Goal: Task Accomplishment & Management: Manage account settings

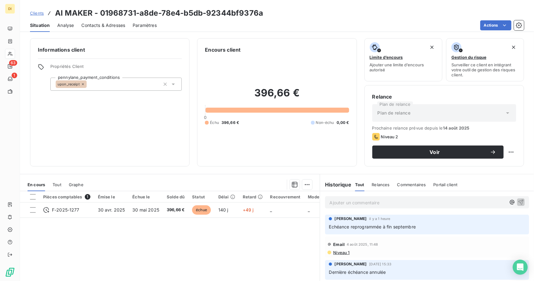
scroll to position [49, 0]
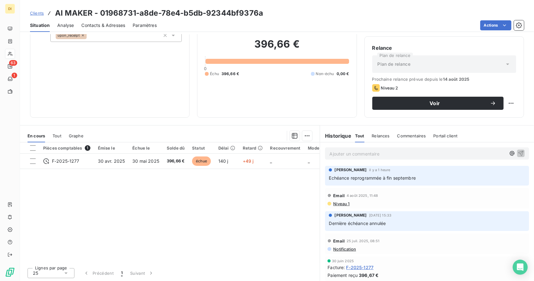
click at [36, 11] on span "Clients" at bounding box center [37, 13] width 14 height 5
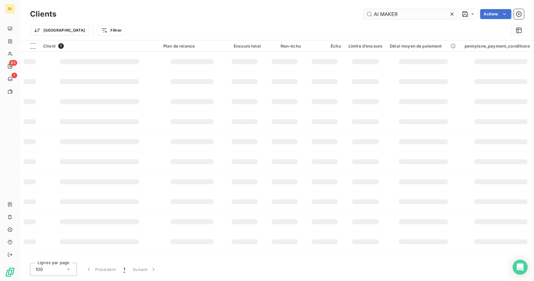
click at [378, 17] on input "AI MAKER" at bounding box center [411, 14] width 94 height 10
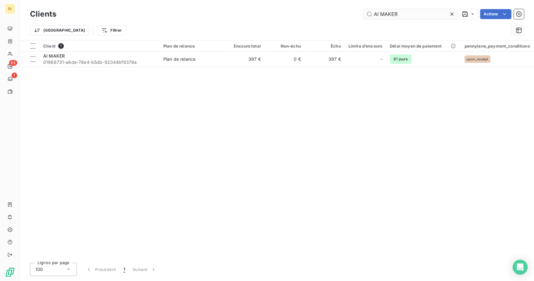
click at [378, 17] on input "AI MAKER" at bounding box center [411, 14] width 94 height 10
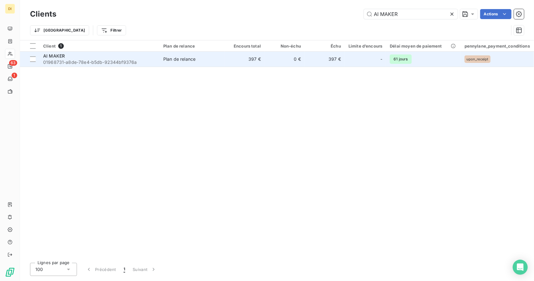
click at [297, 61] on td "0 €" at bounding box center [284, 59] width 40 height 15
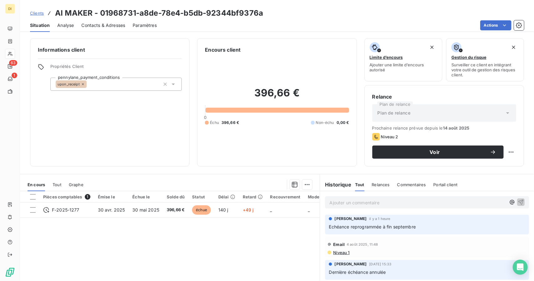
click at [37, 12] on span "Clients" at bounding box center [37, 13] width 14 height 5
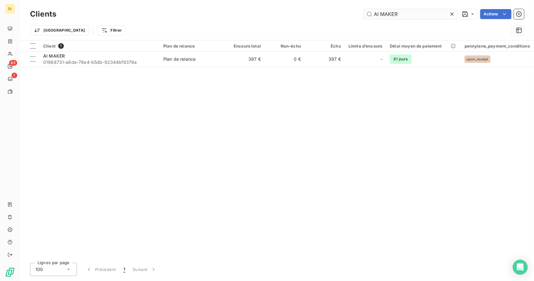
click at [392, 18] on input "AI MAKER" at bounding box center [411, 14] width 94 height 10
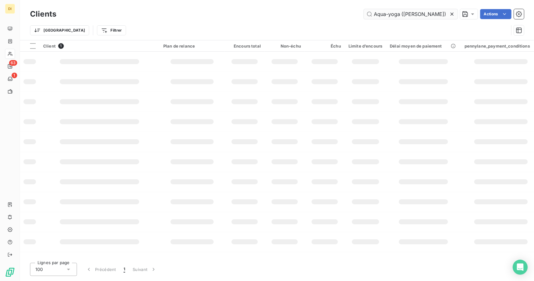
scroll to position [0, 8]
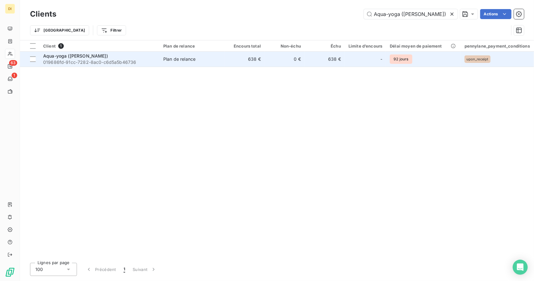
type input "Aqua-yoga ([PERSON_NAME])"
click at [336, 58] on td "638 €" at bounding box center [325, 59] width 40 height 15
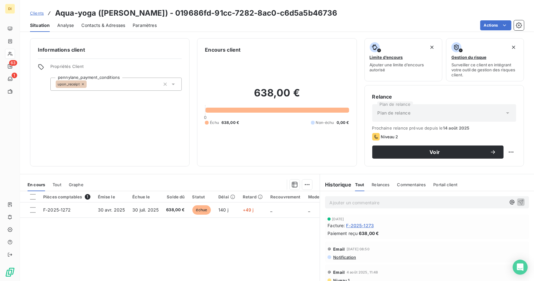
click at [362, 225] on span "F-2025-1273" at bounding box center [360, 225] width 28 height 7
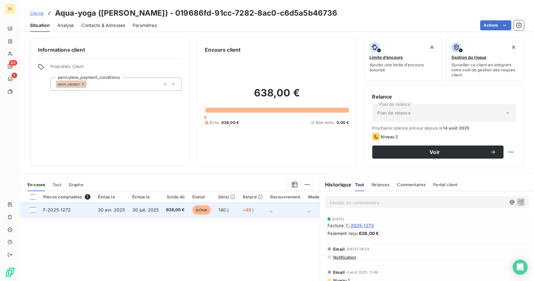
click at [143, 211] on span "30 juil. 2025" at bounding box center [145, 209] width 26 height 5
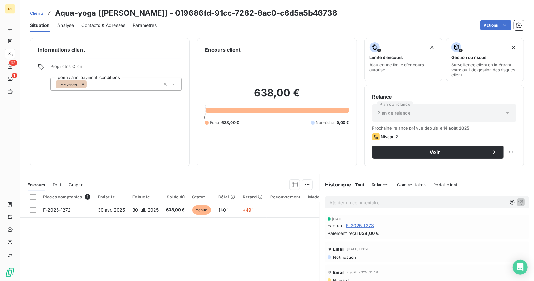
click at [368, 226] on span "F-2025-1273" at bounding box center [360, 225] width 28 height 7
click at [353, 227] on span "F-2025-1273" at bounding box center [360, 225] width 28 height 7
click at [144, 236] on div "Pièces comptables 1 Émise le Échue le Solde dû Statut Délai Retard Recouvrement…" at bounding box center [170, 251] width 300 height 120
click at [368, 226] on span "F-2025-1273" at bounding box center [360, 225] width 28 height 7
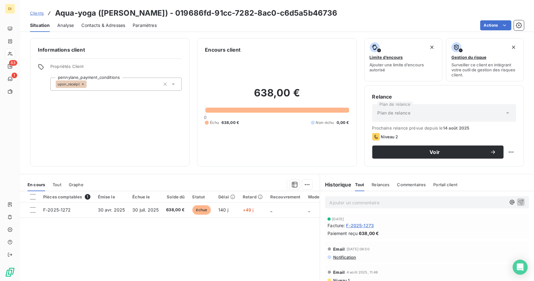
click at [118, 27] on span "Contacts & Adresses" at bounding box center [103, 25] width 44 height 6
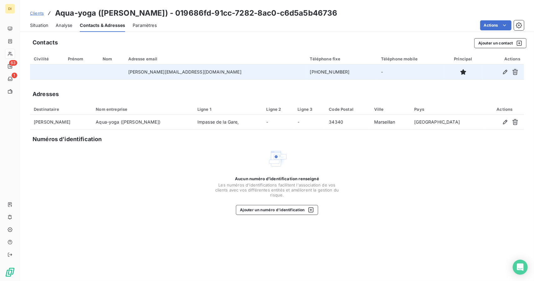
click at [306, 72] on td "+33614630106" at bounding box center [341, 71] width 71 height 15
copy td "+33614630106"
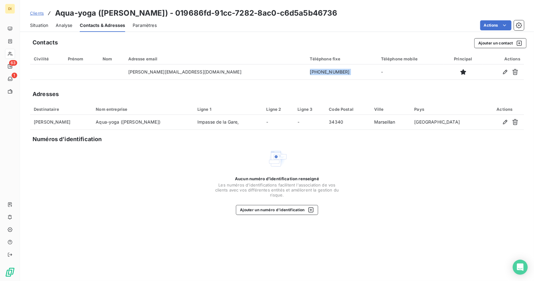
click at [44, 63] on th "Civilité" at bounding box center [47, 58] width 34 height 11
click at [45, 61] on th "Civilité" at bounding box center [47, 58] width 34 height 11
click at [48, 57] on div "Civilité" at bounding box center [47, 58] width 27 height 5
click at [29, 22] on div "Situation Analyse Contacts & Adresses Paramètres Actions" at bounding box center [277, 25] width 514 height 13
click at [39, 24] on span "Situation" at bounding box center [39, 25] width 18 height 6
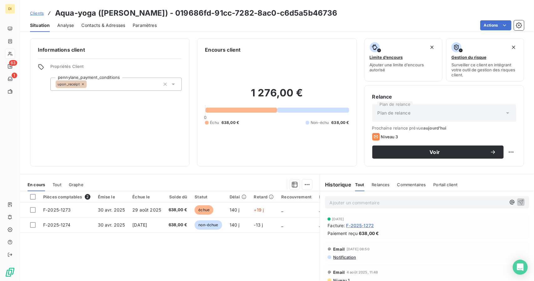
click at [63, 26] on span "Analyse" at bounding box center [65, 25] width 17 height 6
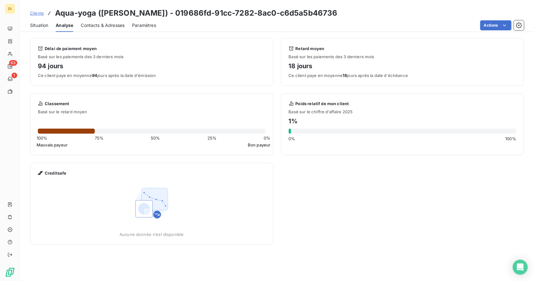
click at [40, 13] on span "Clients" at bounding box center [37, 13] width 14 height 5
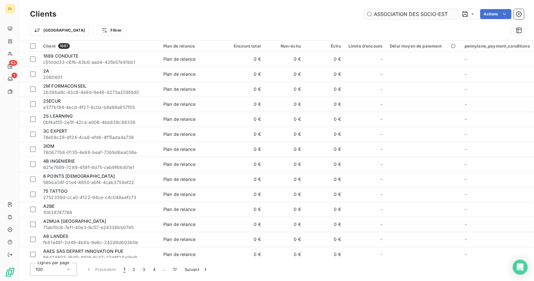
scroll to position [0, 196]
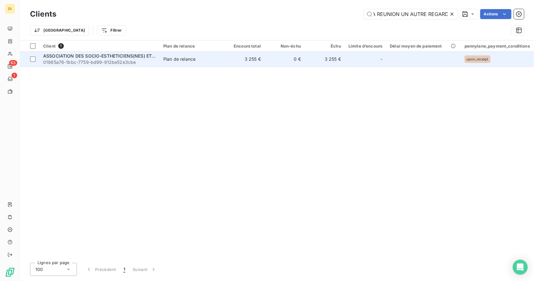
type input "ASSOCIATION DES SOCIO-ESTHETICIENS(NES) ET SOCIO-COIFFEURS(SES) DE LA REUNION U…"
click at [316, 63] on td "3 255 €" at bounding box center [325, 59] width 40 height 15
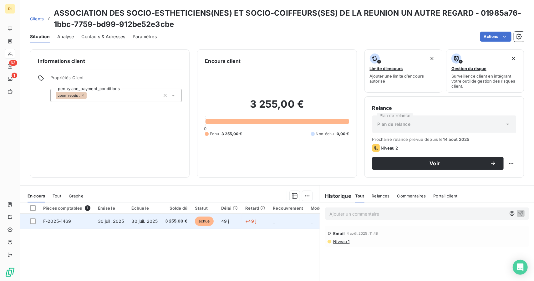
click at [191, 219] on td "échue" at bounding box center [204, 221] width 26 height 15
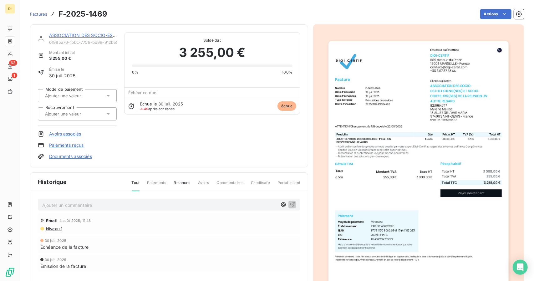
click at [86, 36] on link "ASSOCIATION DES SOCIO-ESTHETICIENS(NES) ET SOCIO-COIFFEURS(SES) DE LA REUNION U…" at bounding box center [169, 35] width 241 height 5
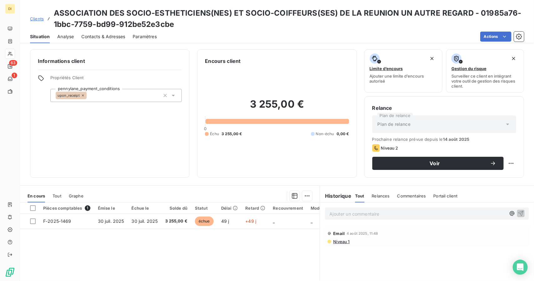
click at [97, 43] on div "Situation Analyse Contacts & Adresses Paramètres Actions" at bounding box center [277, 36] width 514 height 13
click at [106, 37] on span "Contacts & Adresses" at bounding box center [103, 36] width 44 height 6
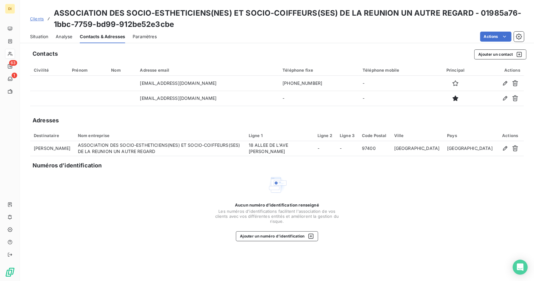
click at [47, 37] on span "Situation" at bounding box center [39, 36] width 18 height 6
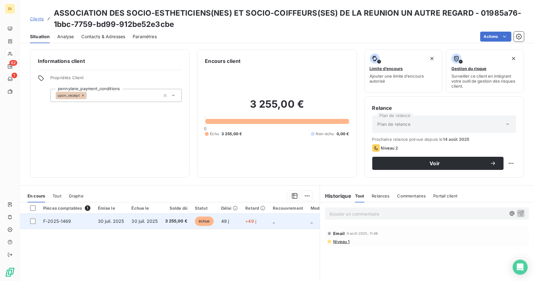
click at [163, 224] on td "3 255,00 €" at bounding box center [176, 221] width 30 height 15
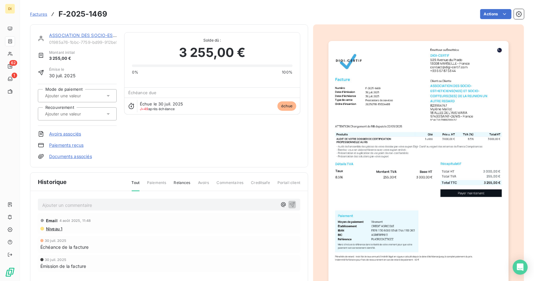
click at [343, 170] on img "button" at bounding box center [418, 168] width 180 height 254
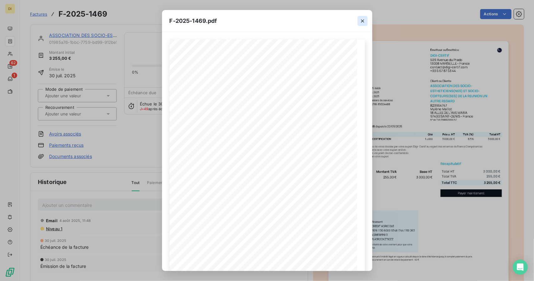
click at [365, 20] on icon "button" at bounding box center [362, 21] width 6 height 6
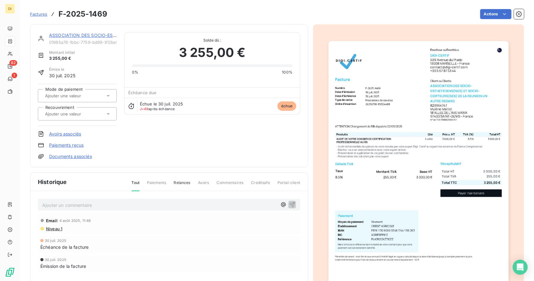
click at [83, 38] on div "ASSOCIATION DES SOCIO-ESTHETICIENS(NES) ET SOCIO-COIFFEURS(SES) DE LA REUNION U…" at bounding box center [83, 35] width 68 height 6
click at [85, 36] on link "ASSOCIATION DES SOCIO-ESTHETICIENS(NES) ET SOCIO-COIFFEURS(SES) DE LA REUNION U…" at bounding box center [169, 35] width 241 height 5
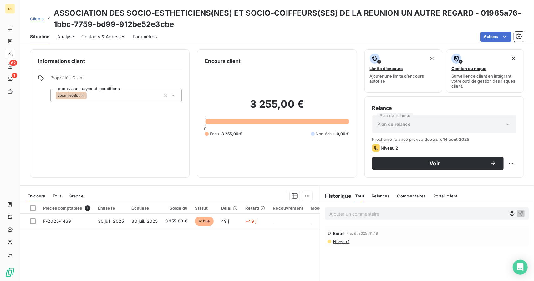
click at [85, 36] on span "Contacts & Adresses" at bounding box center [103, 36] width 44 height 6
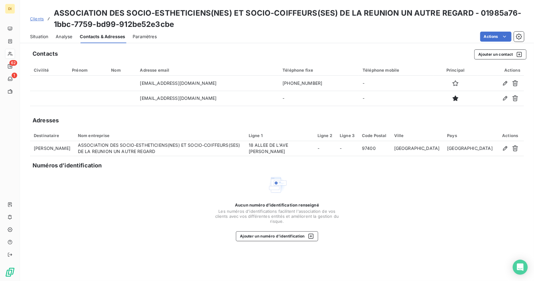
click at [85, 36] on span "Contacts & Adresses" at bounding box center [102, 36] width 45 height 6
click at [43, 41] on div "Situation" at bounding box center [39, 36] width 18 height 13
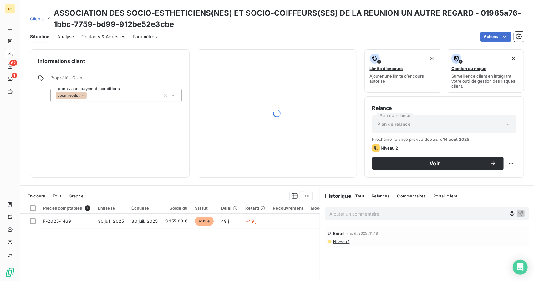
click at [349, 210] on p "Ajouter un commentaire ﻿" at bounding box center [417, 214] width 176 height 8
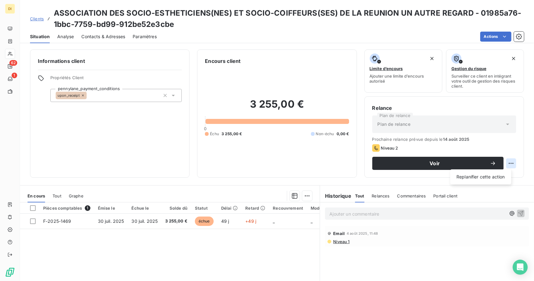
click at [509, 162] on html "DI 62 1 Clients ASSOCIATION DES SOCIO-ESTHETICIENS(NES) ET SOCIO-COIFFEURS(SES)…" at bounding box center [267, 140] width 534 height 281
click at [495, 170] on div "Replanifier cette action" at bounding box center [480, 176] width 61 height 15
click at [493, 175] on div "Replanifier cette action" at bounding box center [480, 177] width 56 height 10
select select "8"
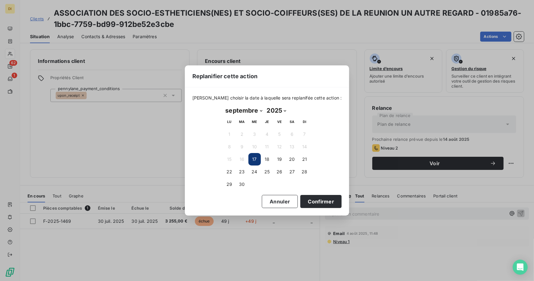
click at [255, 158] on button "17" at bounding box center [254, 159] width 13 height 13
click at [301, 200] on button "Confirmer" at bounding box center [320, 201] width 41 height 13
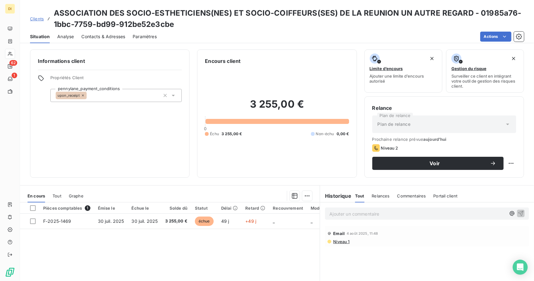
click at [384, 209] on div "Ajouter un commentaire ﻿" at bounding box center [417, 213] width 176 height 8
click at [372, 214] on p "Ajouter un commentaire ﻿" at bounding box center [417, 214] width 176 height 8
click at [447, 167] on button "Voir" at bounding box center [437, 163] width 131 height 13
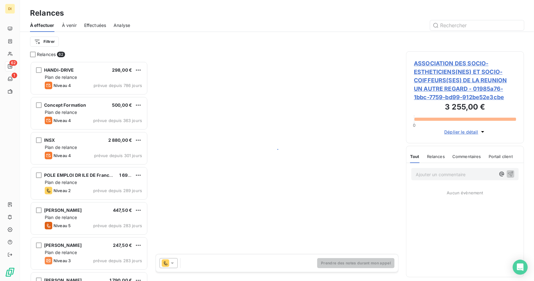
scroll to position [214, 113]
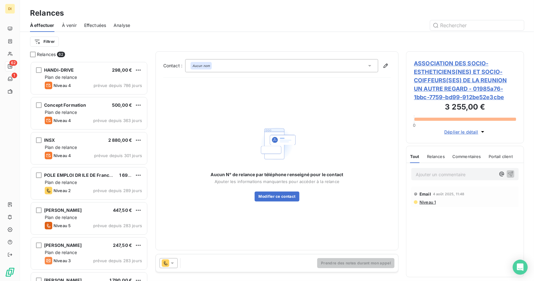
click at [171, 264] on icon at bounding box center [172, 263] width 6 height 6
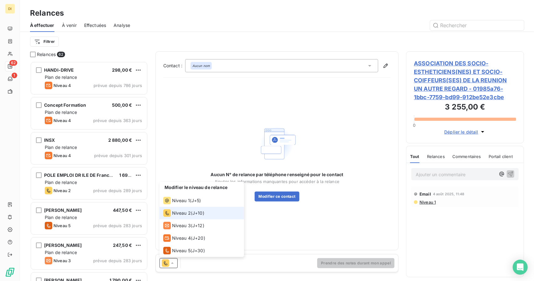
click at [212, 215] on li "Niveau 2 ( J+10 )" at bounding box center [201, 213] width 84 height 13
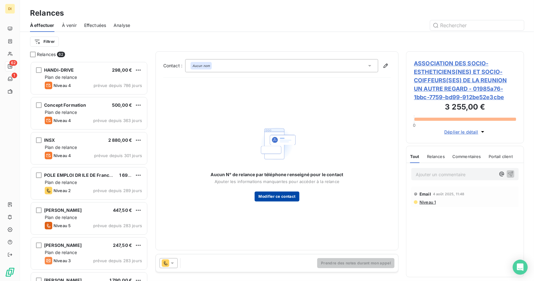
click at [276, 199] on button "Modifier ce contact" at bounding box center [276, 196] width 44 height 10
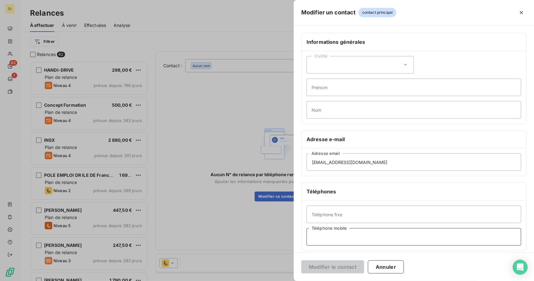
click at [320, 232] on input "Téléphone mobile" at bounding box center [413, 237] width 214 height 18
paste input "[PHONE_NUMBER]"
type input "[PHONE_NUMBER]"
click at [337, 269] on button "Modifier le contact" at bounding box center [332, 266] width 63 height 13
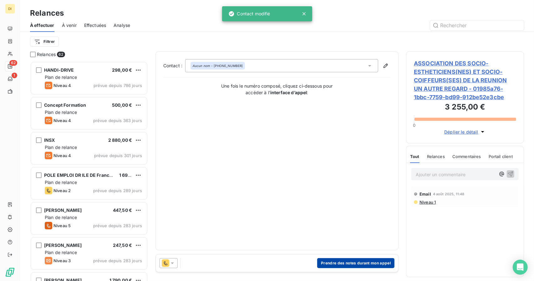
click at [339, 262] on button "Prendre des notes durant mon appel" at bounding box center [355, 263] width 77 height 10
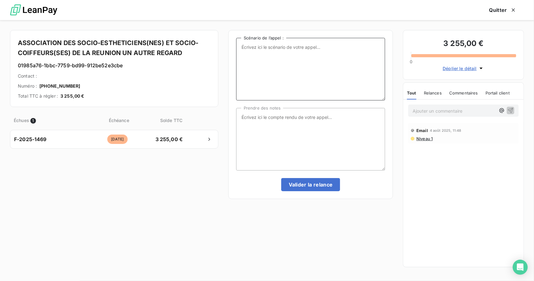
click at [292, 54] on textarea "Scénario de l’appel :" at bounding box center [310, 69] width 149 height 63
click at [349, 40] on textarea "La présta n'a pas commencer, elle n'a rien payer" at bounding box center [310, 69] width 149 height 63
type textarea "La présta n'a pas commencer, elle n'a rien payé"
click at [301, 120] on textarea "Prendre des notes" at bounding box center [310, 139] width 149 height 63
click at [377, 120] on textarea "Elle pensait qu'elle avait 7 jours pour se rétracté, elle n'a pas 3000€, elle p…" at bounding box center [310, 139] width 149 height 63
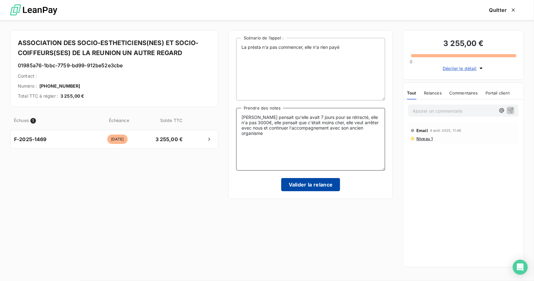
type textarea "[PERSON_NAME] pensait qu'elle avait 7 jours pour se rétracté, elle n'a pas 3000…"
click at [308, 187] on button "Valider la relance" at bounding box center [310, 184] width 59 height 13
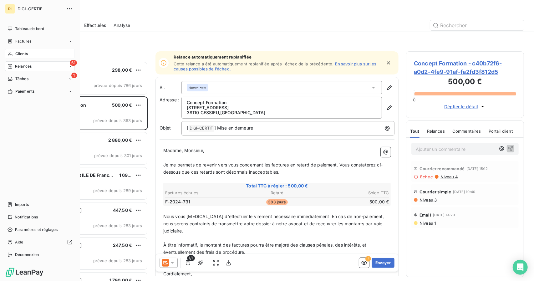
click at [9, 53] on icon at bounding box center [10, 53] width 5 height 5
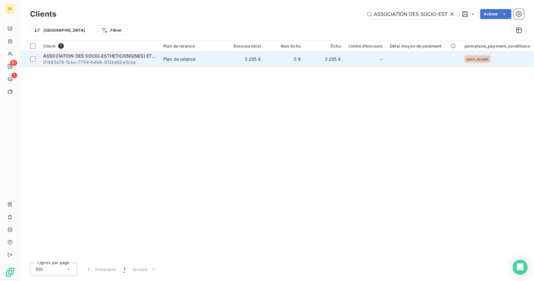
click at [136, 55] on span "ASSOCIATION DES SOCIO-ESTHETICIENS(NES) ET SOCIO-COIFFEURS(SES) DE LA REUNION U…" at bounding box center [163, 55] width 241 height 5
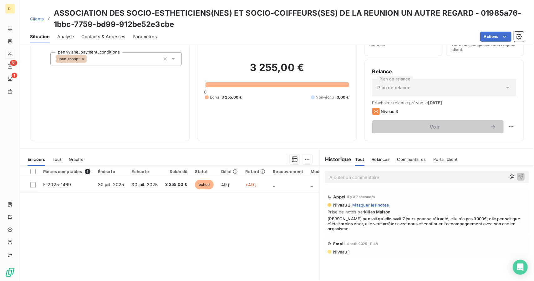
scroll to position [60, 0]
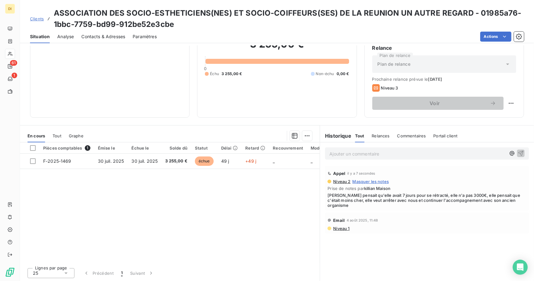
click at [38, 18] on span "Clients" at bounding box center [37, 18] width 14 height 5
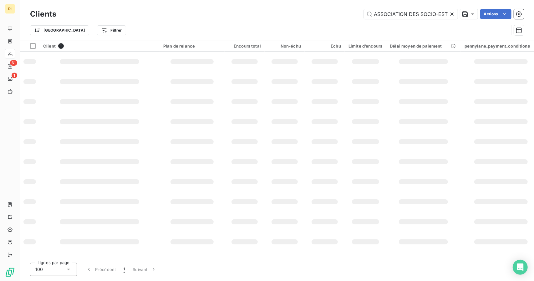
scroll to position [0, 196]
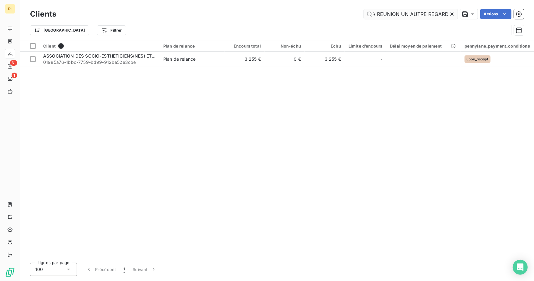
click at [388, 14] on input "ASSOCIATION DES SOCIO-ESTHETICIENS(NES) ET SOCIO-COIFFEURS(SES) DE LA REUNION U…" at bounding box center [411, 14] width 94 height 10
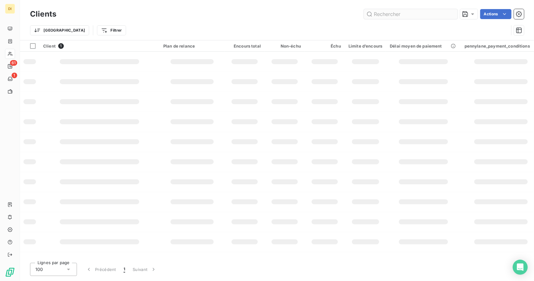
scroll to position [0, 0]
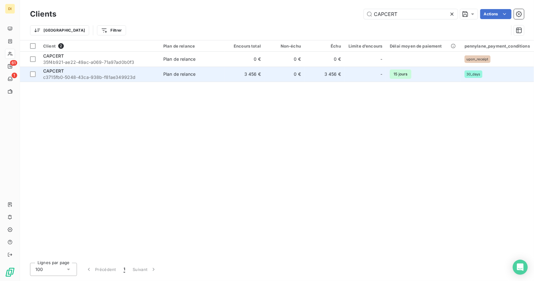
type input "CAPCERT"
click at [209, 72] on span "Plan de relance" at bounding box center [192, 74] width 58 height 6
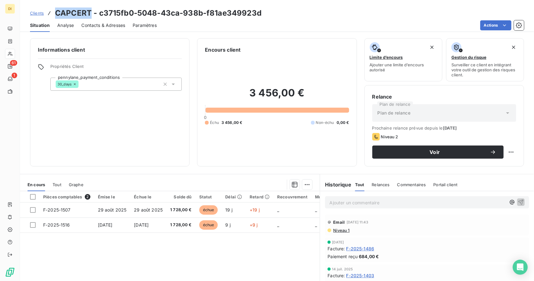
drag, startPoint x: 90, startPoint y: 13, endPoint x: 56, endPoint y: 16, distance: 34.2
click at [56, 16] on h3 "CAPCERT - c3715fb0-5048-43ca-938b-f81ae349923d" at bounding box center [158, 13] width 206 height 11
copy h3 "CAPCERT"
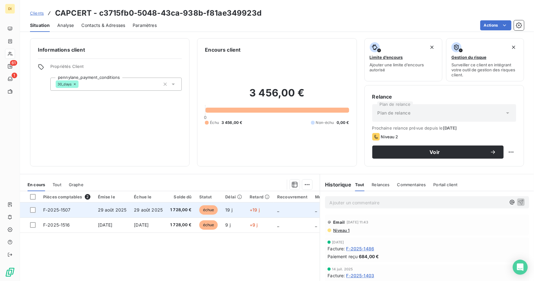
click at [166, 210] on td "1 728,00 €" at bounding box center [180, 209] width 29 height 15
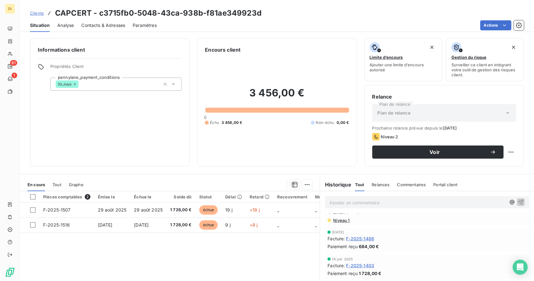
scroll to position [10, 0]
click at [363, 265] on span "F-2025-1403" at bounding box center [360, 265] width 28 height 7
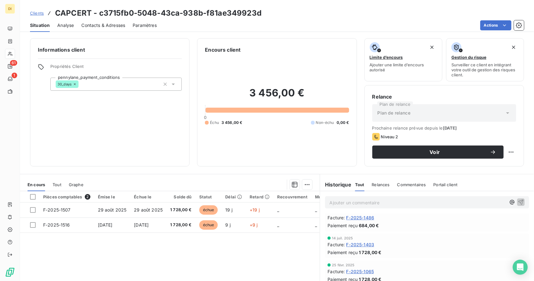
scroll to position [31, 0]
click at [365, 214] on span "F-2025-1486" at bounding box center [360, 217] width 28 height 7
click at [354, 246] on span "F-2025-1065" at bounding box center [360, 244] width 28 height 7
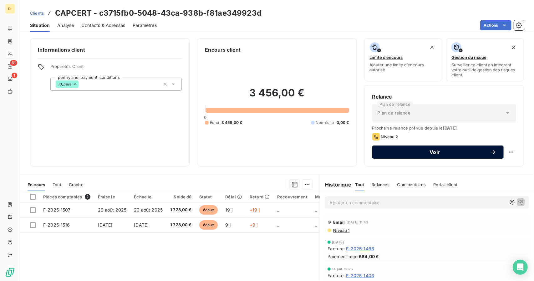
click at [472, 156] on button "Voir" at bounding box center [437, 151] width 131 height 13
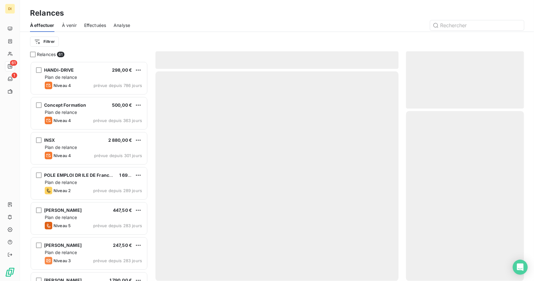
scroll to position [214, 113]
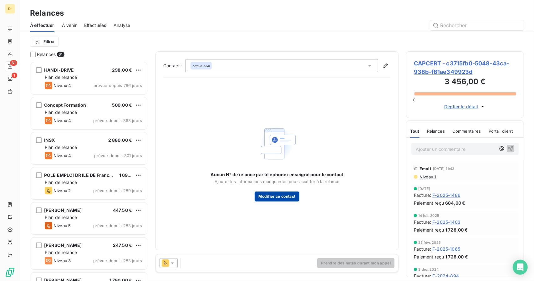
click at [286, 197] on button "Modifier ce contact" at bounding box center [276, 196] width 44 height 10
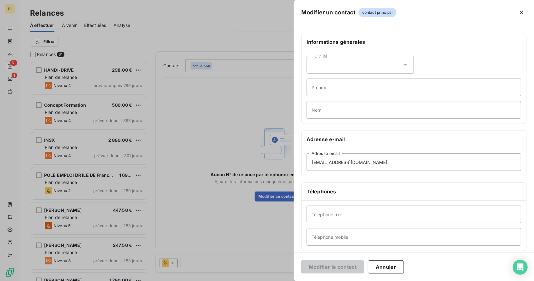
click at [231, 118] on div at bounding box center [267, 140] width 534 height 281
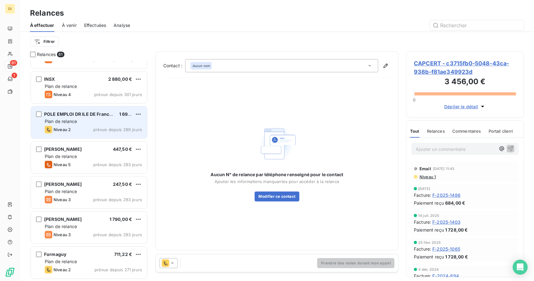
scroll to position [0, 0]
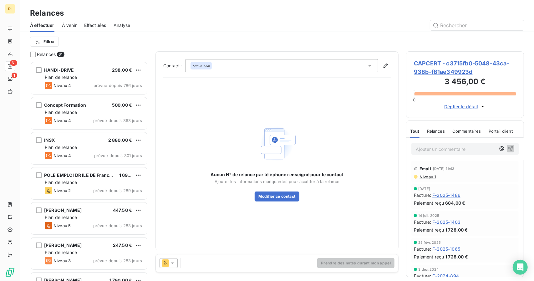
click at [173, 261] on icon at bounding box center [172, 263] width 6 height 6
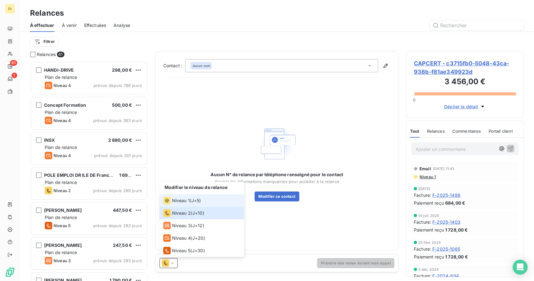
click at [207, 195] on li "Niveau 1 ( J+5 )" at bounding box center [201, 200] width 84 height 13
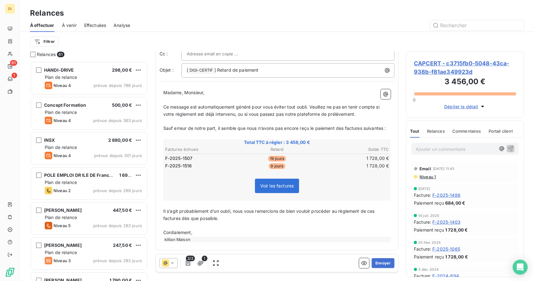
scroll to position [39, 0]
click at [191, 241] on div "killian Maison" at bounding box center [278, 240] width 228 height 6
click at [193, 241] on div "killian Maison" at bounding box center [278, 240] width 228 height 6
click at [202, 237] on div "killian Maison" at bounding box center [278, 240] width 228 height 6
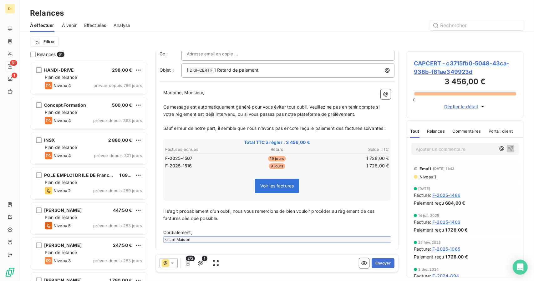
click at [206, 232] on p "Cordialement," at bounding box center [277, 232] width 228 height 7
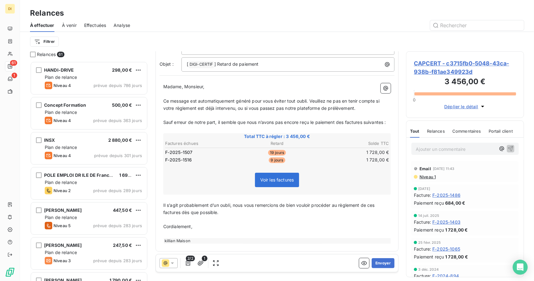
click at [192, 244] on div "killian Maison" at bounding box center [278, 241] width 228 height 6
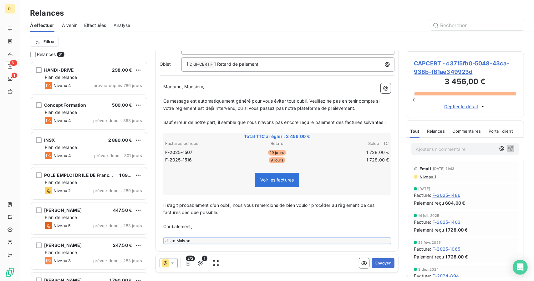
click at [192, 244] on div "killian Maison" at bounding box center [278, 241] width 228 height 6
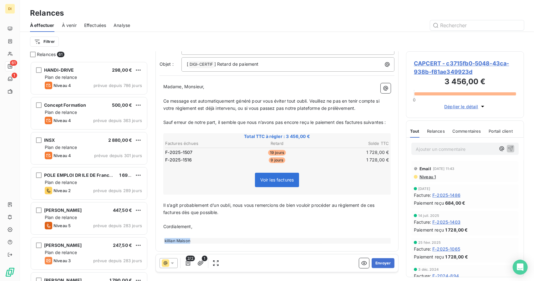
click at [192, 244] on div "killian Maison" at bounding box center [278, 241] width 228 height 6
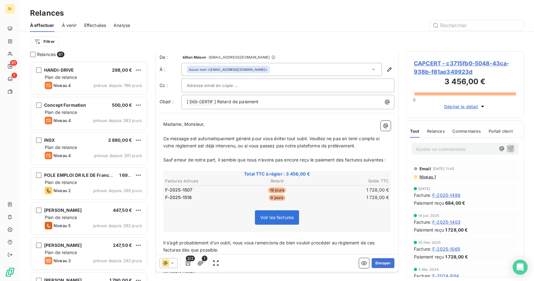
scroll to position [0, 0]
drag, startPoint x: 257, startPoint y: 156, endPoint x: 240, endPoint y: 157, distance: 16.6
click at [240, 157] on p "﻿" at bounding box center [277, 154] width 228 height 7
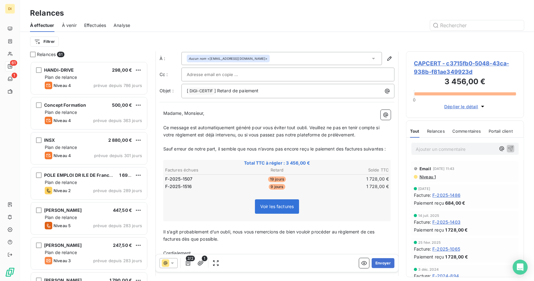
scroll to position [48, 0]
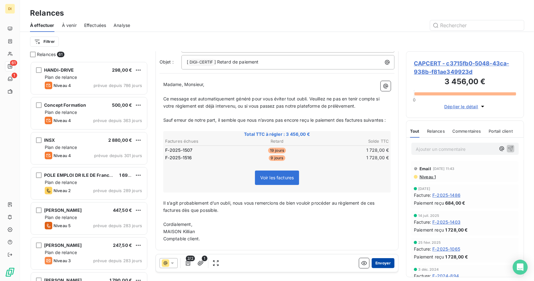
click at [383, 265] on button "Envoyer" at bounding box center [382, 263] width 23 height 10
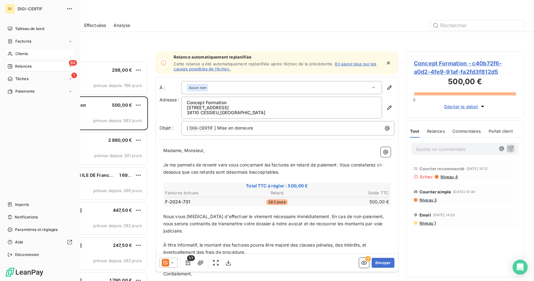
click at [12, 52] on icon at bounding box center [10, 53] width 5 height 5
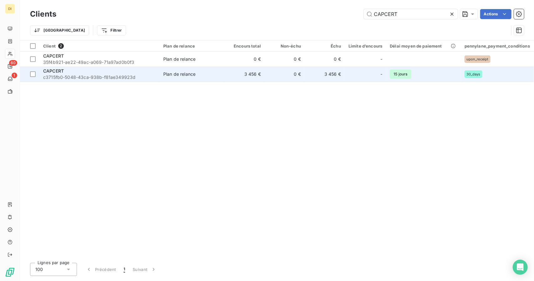
click at [134, 78] on span "c3715fb0-5048-43ca-938b-f81ae349923d" at bounding box center [99, 77] width 113 height 6
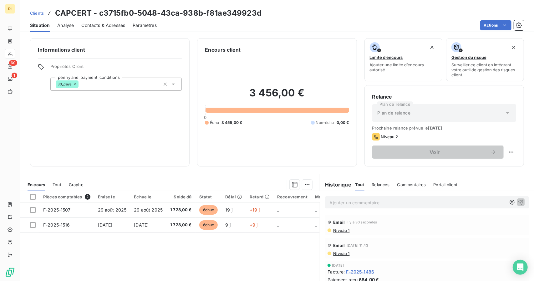
click at [344, 232] on span "Niveau 1" at bounding box center [340, 230] width 17 height 5
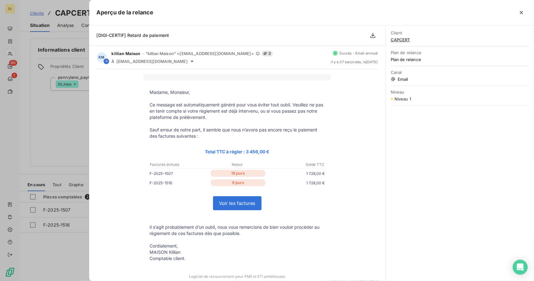
click at [61, 148] on div at bounding box center [267, 140] width 534 height 281
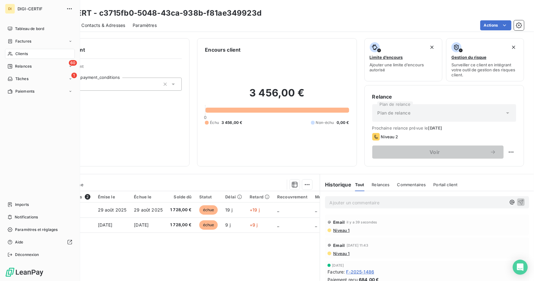
click at [15, 49] on div "Clients" at bounding box center [40, 54] width 70 height 10
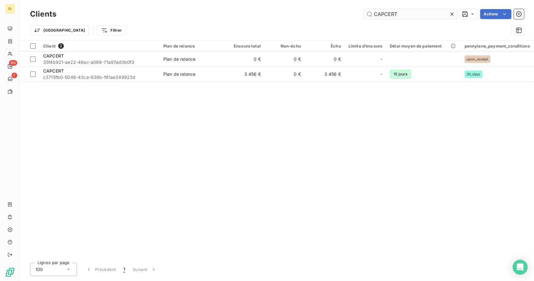
click at [386, 17] on input "CAPCERT" at bounding box center [411, 14] width 94 height 10
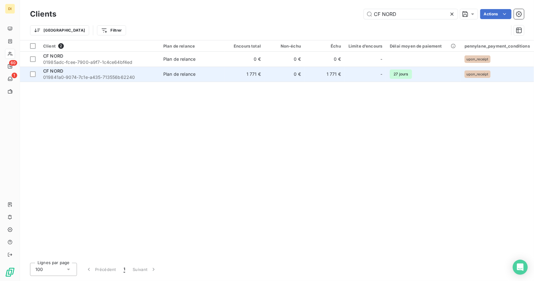
type input "CF NORD"
click at [169, 77] on div "Plan de relance" at bounding box center [179, 74] width 32 height 6
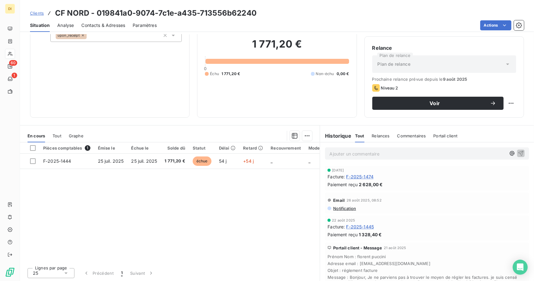
click at [100, 27] on span "Contacts & Adresses" at bounding box center [103, 25] width 44 height 6
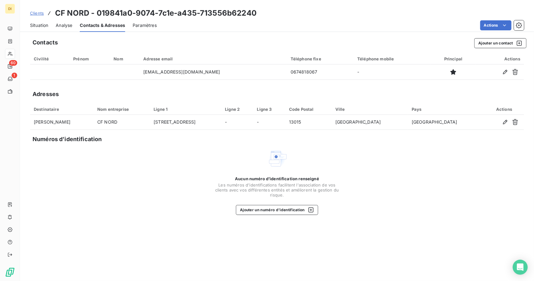
click at [36, 22] on span "Situation" at bounding box center [39, 25] width 18 height 6
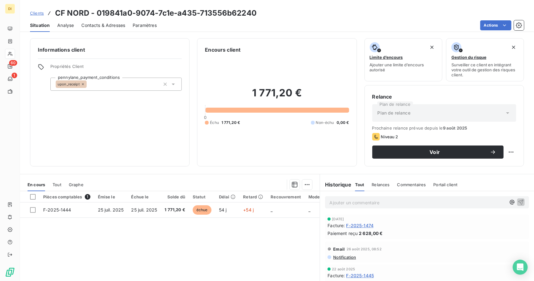
click at [62, 23] on span "Analyse" at bounding box center [65, 25] width 17 height 6
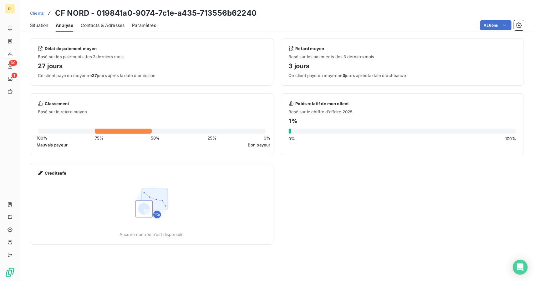
click at [96, 24] on span "Contacts & Adresses" at bounding box center [103, 25] width 44 height 6
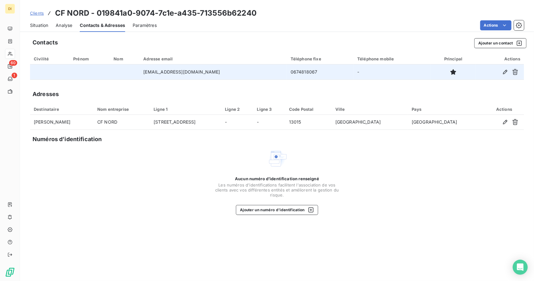
click at [287, 73] on td "0674818067" at bounding box center [320, 71] width 67 height 15
copy td "0674818067"
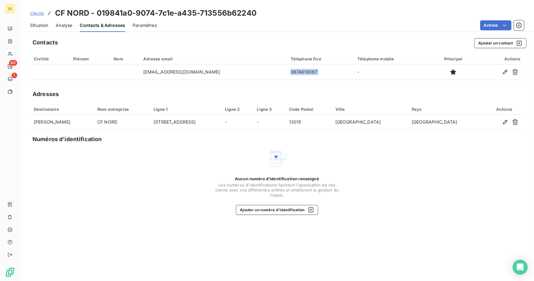
click at [45, 27] on span "Situation" at bounding box center [39, 25] width 18 height 6
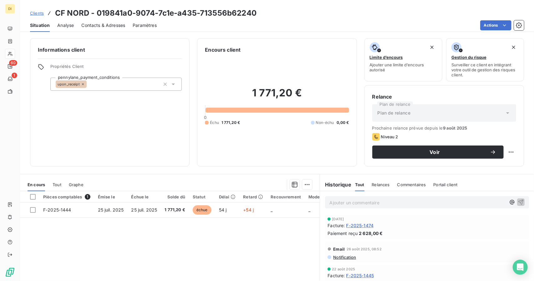
click at [359, 224] on span "F-2025-1474" at bounding box center [360, 225] width 28 height 7
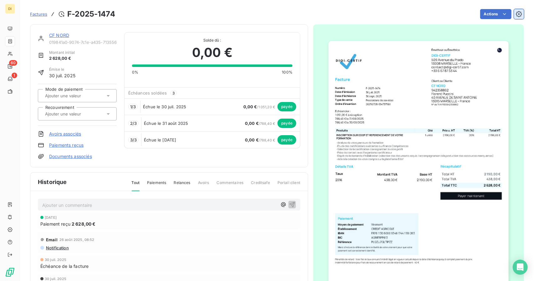
click at [516, 13] on icon "button" at bounding box center [519, 14] width 6 height 6
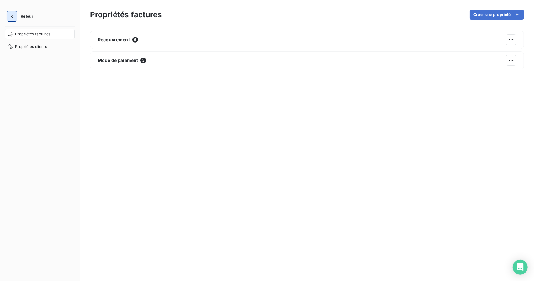
click at [7, 18] on button "button" at bounding box center [12, 16] width 10 height 10
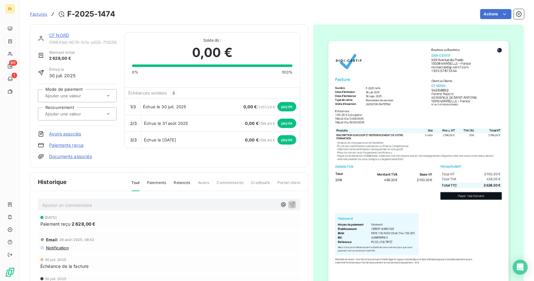
click at [61, 33] on link "CF NORD" at bounding box center [59, 35] width 20 height 5
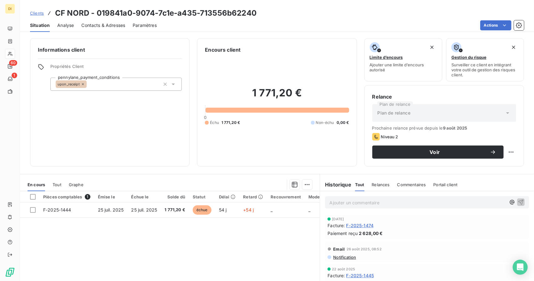
click at [523, 25] on html "DI 60 1 Clients CF NORD - 019841a0-9074-7c1e-a435-713556b62240 Situation Analys…" at bounding box center [267, 140] width 534 height 281
click at [520, 26] on icon "button" at bounding box center [519, 25] width 6 height 6
click at [521, 24] on icon "button" at bounding box center [519, 25] width 6 height 6
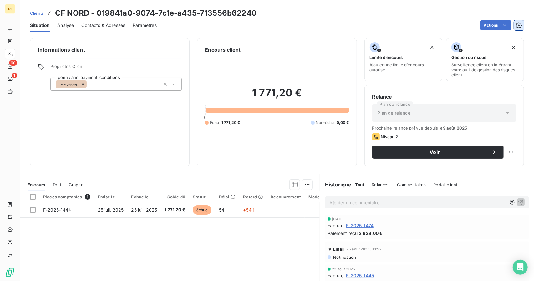
click at [521, 24] on icon "button" at bounding box center [519, 25] width 6 height 6
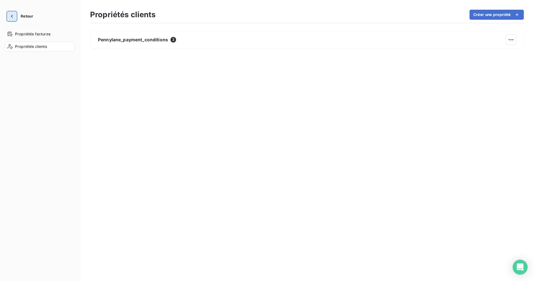
click at [12, 17] on icon "button" at bounding box center [12, 16] width 2 height 3
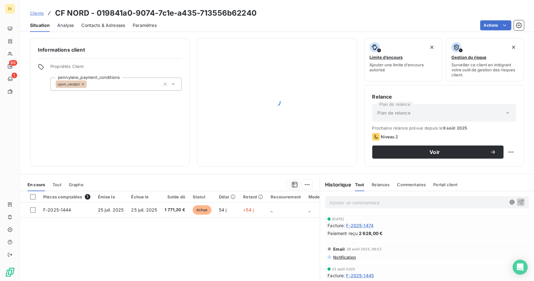
click at [112, 22] on span "Contacts & Adresses" at bounding box center [103, 25] width 44 height 6
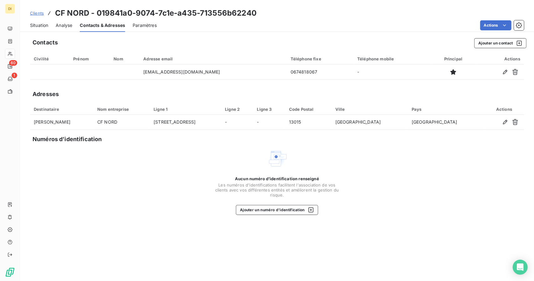
click at [63, 215] on div "Contacts Ajouter un contact Civilité Prénom Nom Adresse email Téléphone fixe Té…" at bounding box center [277, 157] width 514 height 246
click at [38, 28] on div "Situation" at bounding box center [39, 25] width 18 height 13
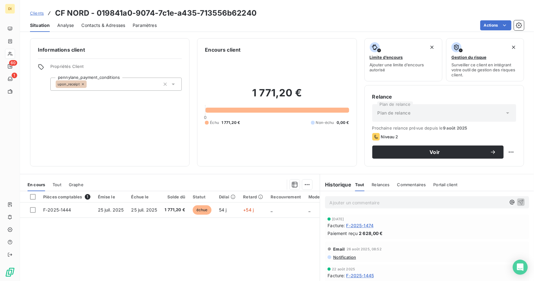
click at [88, 23] on span "Contacts & Adresses" at bounding box center [103, 25] width 44 height 6
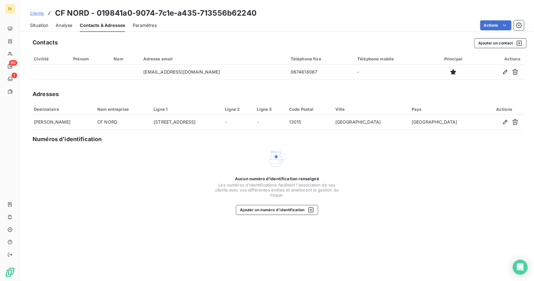
click at [44, 26] on span "Situation" at bounding box center [39, 25] width 18 height 6
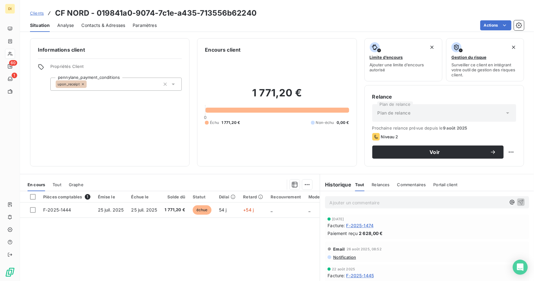
click at [106, 27] on span "Contacts & Adresses" at bounding box center [103, 25] width 44 height 6
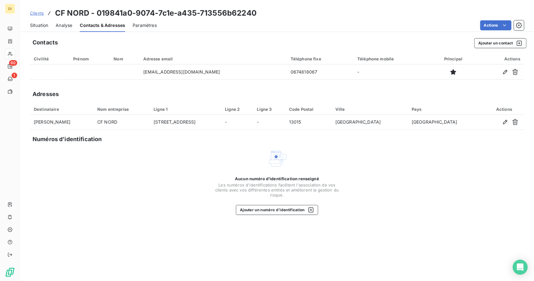
click at [59, 23] on span "Analyse" at bounding box center [64, 25] width 17 height 6
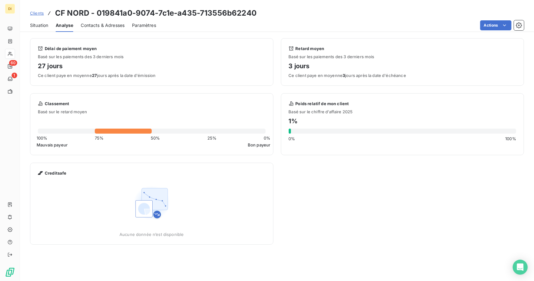
click at [36, 26] on span "Situation" at bounding box center [39, 25] width 18 height 6
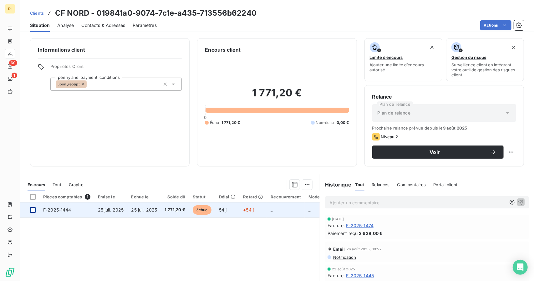
click at [33, 208] on div at bounding box center [33, 210] width 6 height 6
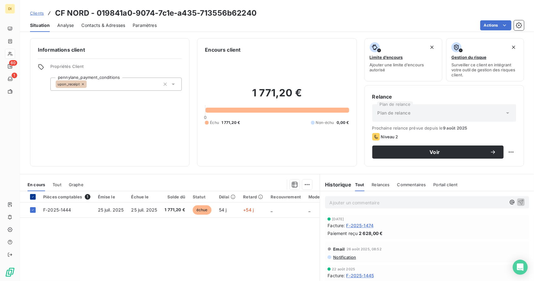
click at [30, 196] on div at bounding box center [33, 197] width 6 height 6
click at [182, 270] on div "Pièces comptables 1 Émise le Échue le Solde dû Statut Délai Retard Recouvrement…" at bounding box center [170, 251] width 300 height 120
click at [413, 199] on p "Ajouter un commentaire ﻿" at bounding box center [417, 203] width 176 height 8
click at [517, 203] on icon "button" at bounding box center [520, 202] width 6 height 6
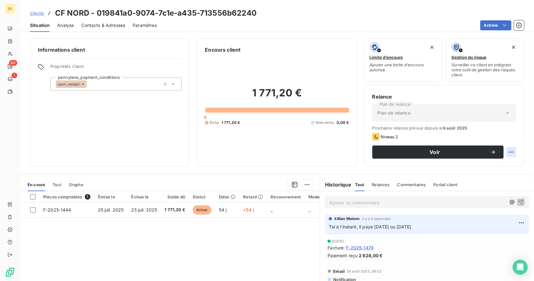
click at [503, 151] on html "DI 60 1 Clients CF NORD - 019841a0-9074-7c1e-a435-713556b62240 Situation Analys…" at bounding box center [267, 140] width 534 height 281
click at [505, 23] on html "DI 60 1 Clients CF NORD - 019841a0-9074-7c1e-a435-713556b62240 Situation Analys…" at bounding box center [267, 140] width 534 height 281
click at [236, 205] on html "DI 60 1 Clients CF NORD - 019841a0-9074-7c1e-a435-713556b62240 Situation Analys…" at bounding box center [267, 140] width 534 height 281
click at [236, 205] on td "54 j" at bounding box center [227, 209] width 24 height 15
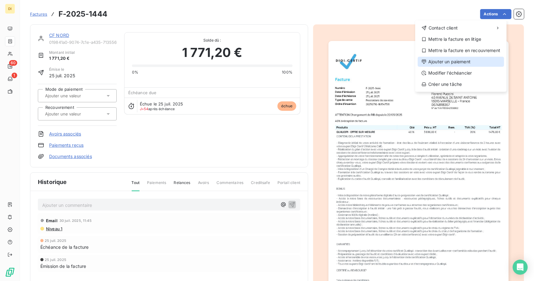
click at [471, 60] on div "Ajouter un paiement" at bounding box center [460, 62] width 86 height 10
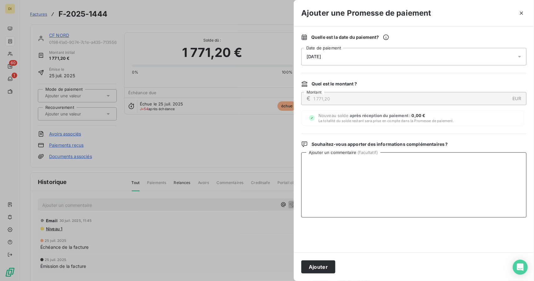
click at [339, 160] on textarea "Ajouter un commentaire ( facultatif )" at bounding box center [413, 184] width 225 height 65
click at [358, 56] on div "[DATE]" at bounding box center [413, 57] width 225 height 18
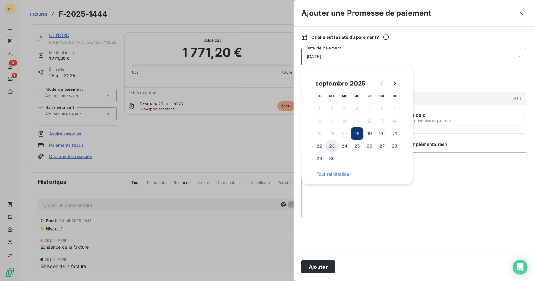
click at [329, 147] on button "23" at bounding box center [331, 146] width 13 height 13
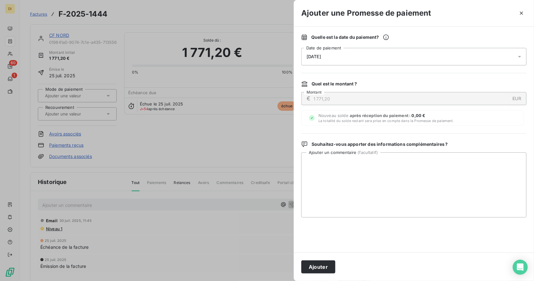
click at [493, 124] on div "Nouveau solde après réception du paiement : 0,00 € La totalité du solde restant…" at bounding box center [412, 118] width 223 height 16
click at [521, 272] on div "Open Intercom Messenger" at bounding box center [520, 267] width 17 height 17
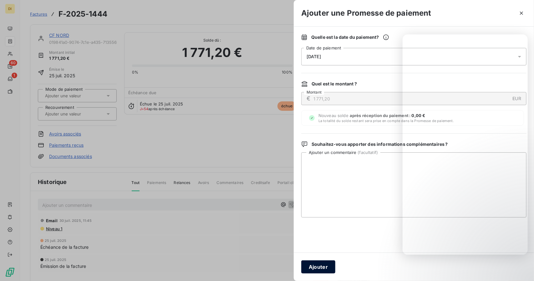
click at [313, 267] on button "Ajouter" at bounding box center [318, 266] width 34 height 13
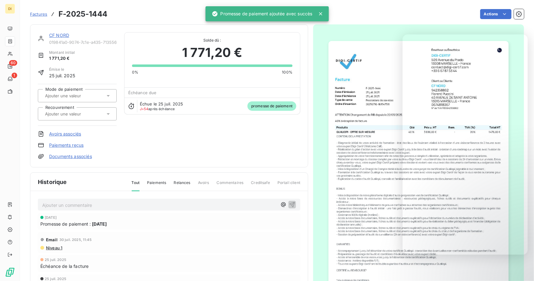
click at [257, 140] on div "CF NORD 019841a0-9074-7c1e-a435-713556b62240 Montant initial 1 771,20 € Émise l…" at bounding box center [169, 95] width 262 height 127
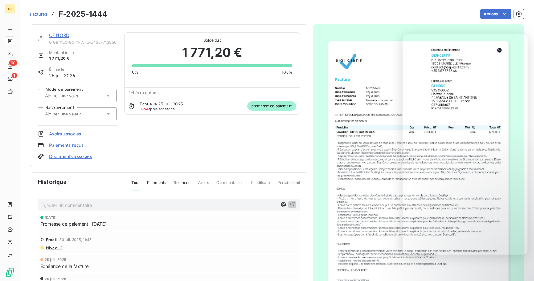
click at [55, 32] on div "CF NORD" at bounding box center [83, 35] width 68 height 6
click at [55, 34] on link "CF NORD" at bounding box center [59, 35] width 20 height 5
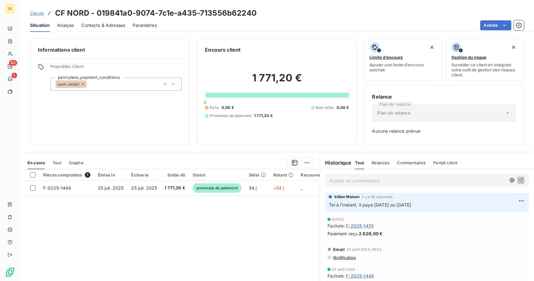
scroll to position [27, 0]
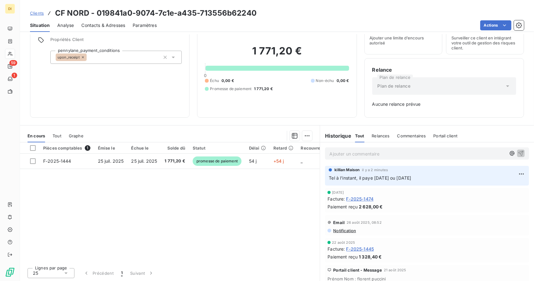
click at [38, 14] on span "Clients" at bounding box center [37, 13] width 14 height 5
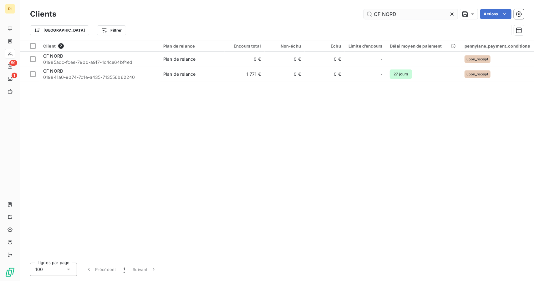
click at [382, 17] on input "CF NORD" at bounding box center [411, 14] width 94 height 10
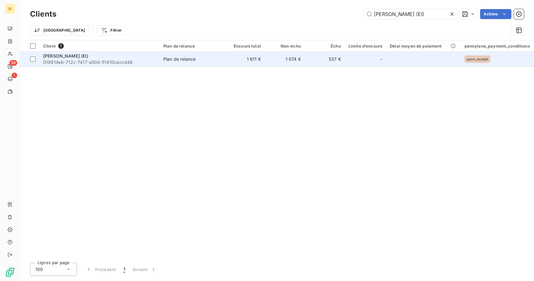
type input "[PERSON_NAME] (EI)"
click at [294, 61] on td "1 074 €" at bounding box center [284, 59] width 40 height 15
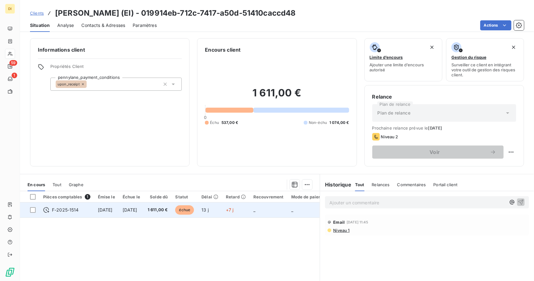
click at [144, 213] on td "[DATE]" at bounding box center [131, 209] width 25 height 15
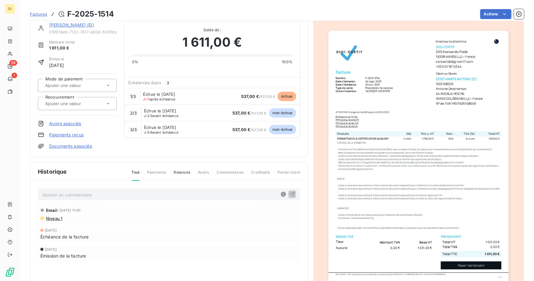
scroll to position [11, 0]
click at [80, 25] on link "[PERSON_NAME] (EI)" at bounding box center [71, 24] width 45 height 5
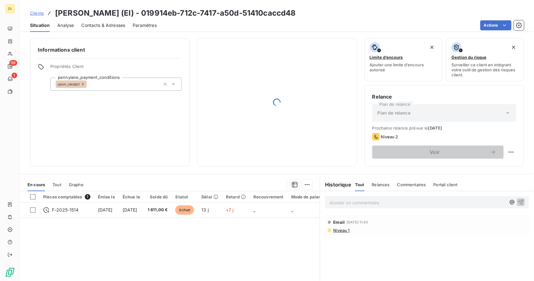
click at [96, 23] on span "Contacts & Adresses" at bounding box center [103, 25] width 44 height 6
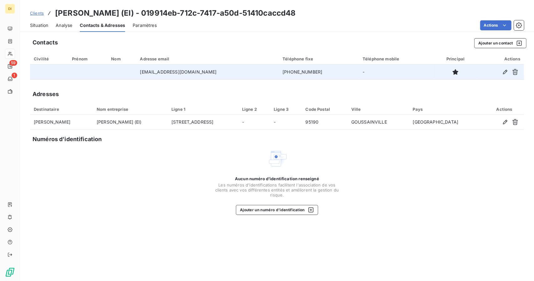
click at [297, 71] on td "[PHONE_NUMBER]" at bounding box center [319, 71] width 80 height 15
copy td "[PHONE_NUMBER]"
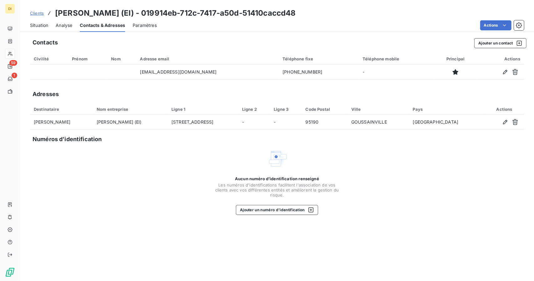
click at [68, 190] on div "Aucun numéro d’identification renseigné Les numéros d'identifications faciliten…" at bounding box center [277, 182] width 494 height 66
click at [497, 179] on div "Aucun numéro d’identification renseigné Les numéros d'identifications faciliten…" at bounding box center [277, 182] width 494 height 66
click at [43, 24] on span "Situation" at bounding box center [39, 25] width 18 height 6
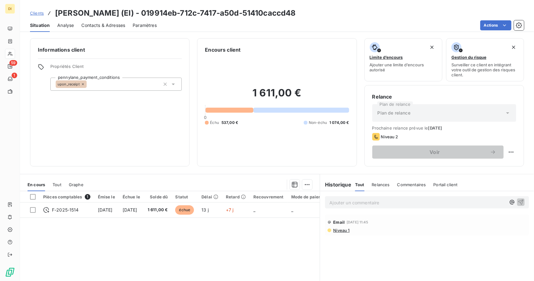
click at [400, 200] on p "Ajouter un commentaire ﻿" at bounding box center [417, 203] width 176 height 8
click at [506, 155] on html "DI 59 1 Clients [PERSON_NAME] (EI) - 019914eb-712c-7417-a50d-51410caccd48 Situa…" at bounding box center [267, 140] width 534 height 281
click at [492, 166] on div "Replanifier cette action" at bounding box center [480, 165] width 56 height 10
select select "8"
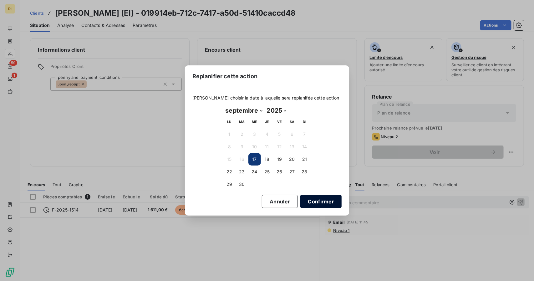
click at [300, 196] on button "Confirmer" at bounding box center [320, 201] width 41 height 13
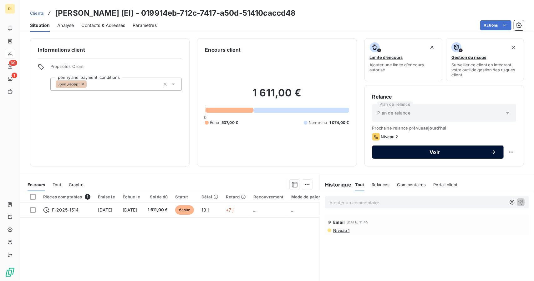
click at [455, 152] on span "Voir" at bounding box center [435, 151] width 110 height 5
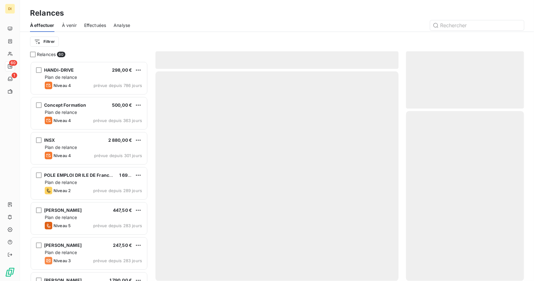
scroll to position [214, 113]
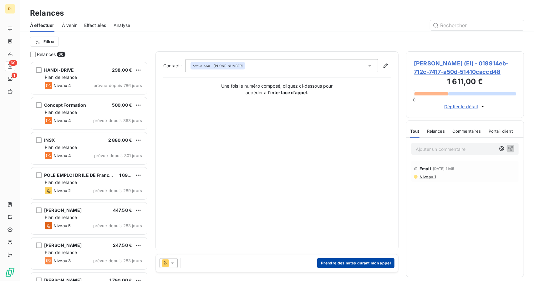
click at [332, 259] on button "Prendre des notes durant mon appel" at bounding box center [355, 263] width 77 height 10
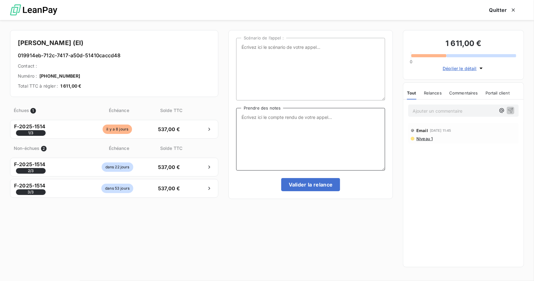
click at [315, 137] on textarea "Prendre des notes" at bounding box center [310, 139] width 149 height 63
type textarea "NRP"
click at [312, 186] on button "Valider la relance" at bounding box center [310, 184] width 59 height 13
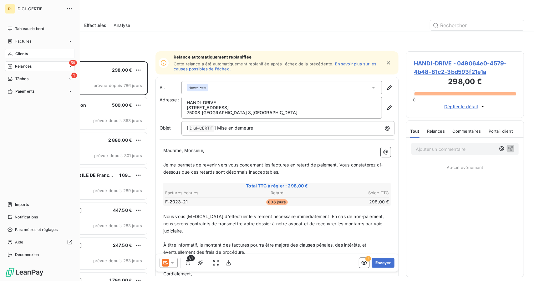
click at [14, 54] on div "Clients" at bounding box center [40, 54] width 70 height 10
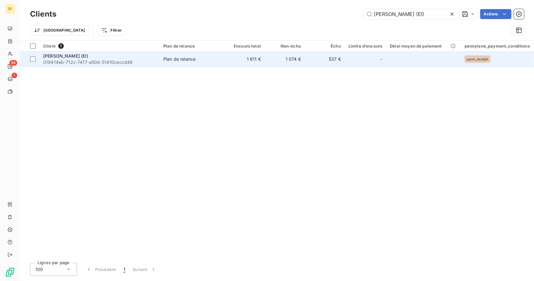
click at [154, 60] on span "019914eb-712c-7417-a50d-51410caccd48" at bounding box center [99, 62] width 113 height 6
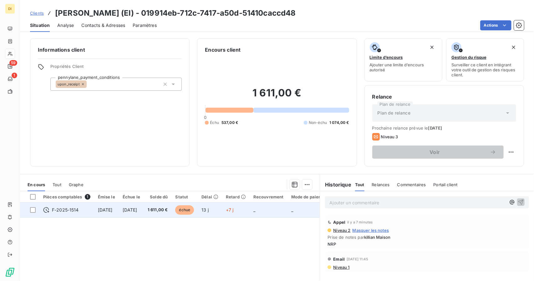
click at [168, 208] on span "1 611,00 €" at bounding box center [158, 210] width 20 height 6
click at [194, 209] on span "échue" at bounding box center [184, 209] width 19 height 9
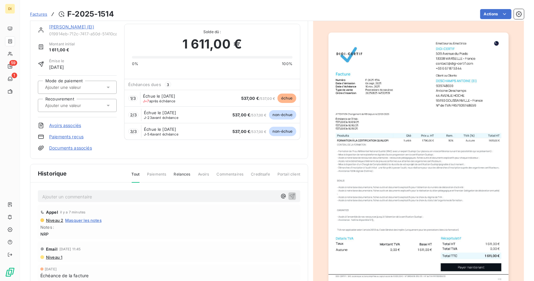
scroll to position [8, 0]
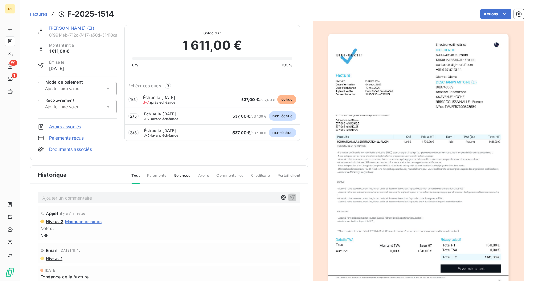
drag, startPoint x: 476, startPoint y: 125, endPoint x: 454, endPoint y: 111, distance: 26.6
click at [454, 111] on img "button" at bounding box center [418, 161] width 180 height 254
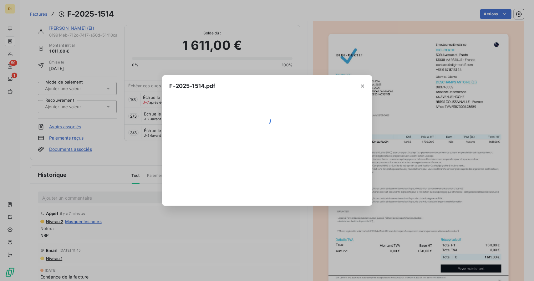
click at [454, 111] on div "F-2025-1514.pdf" at bounding box center [267, 140] width 534 height 281
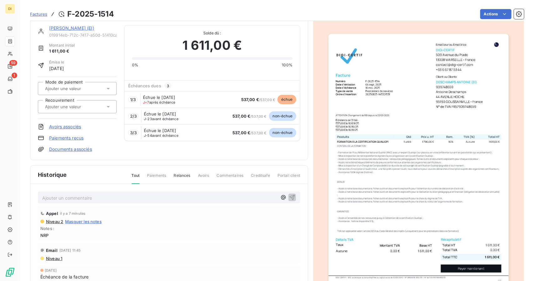
click at [393, 129] on img "button" at bounding box center [418, 161] width 180 height 254
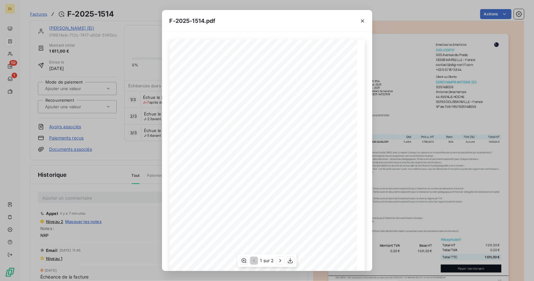
scroll to position [49, 0]
click at [290, 262] on icon "button" at bounding box center [290, 260] width 6 height 6
click at [71, 52] on div "F-2025-1514.pdf 1 611,00 € 0,00 € 1 611,00 € 019914fa- 9fd7- 71e9- ae6f- 4fd955…" at bounding box center [267, 140] width 534 height 281
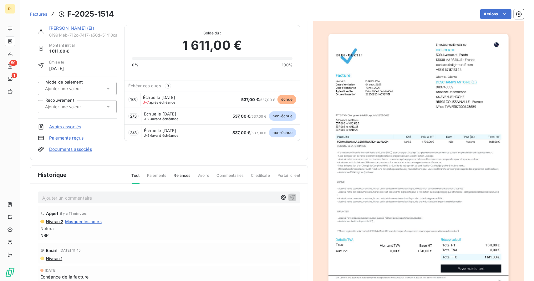
click at [88, 28] on link "[PERSON_NAME] (EI)" at bounding box center [71, 27] width 45 height 5
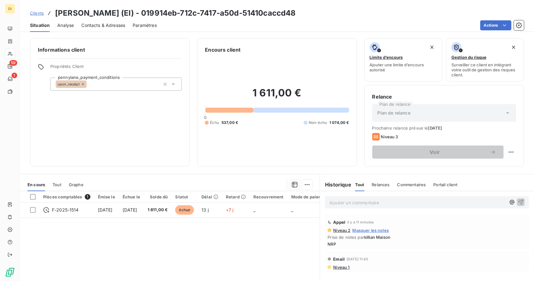
click at [112, 26] on span "Contacts & Adresses" at bounding box center [103, 25] width 44 height 6
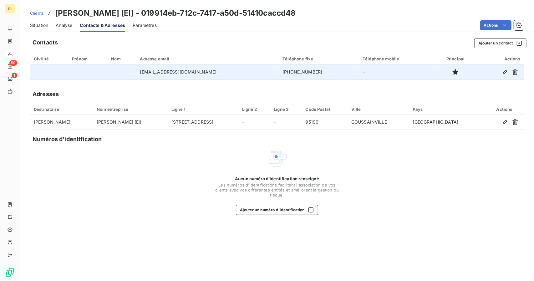
click at [193, 66] on td "[EMAIL_ADDRESS][DOMAIN_NAME]" at bounding box center [207, 71] width 143 height 15
click at [189, 70] on td "[EMAIL_ADDRESS][DOMAIN_NAME]" at bounding box center [207, 71] width 143 height 15
copy td "[EMAIL_ADDRESS][DOMAIN_NAME]"
